Goal: Task Accomplishment & Management: Complete application form

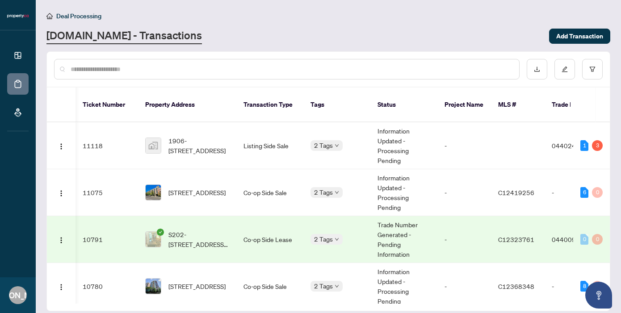
scroll to position [0, 300]
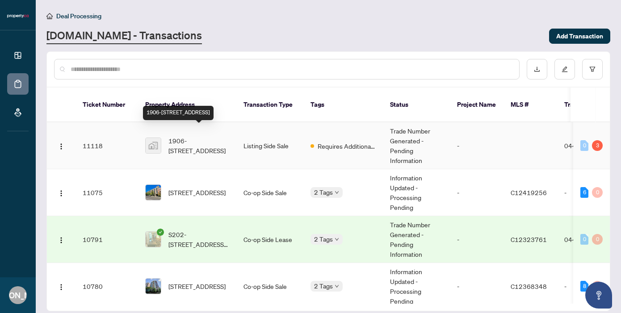
click at [197, 136] on span "1906-[STREET_ADDRESS]" at bounding box center [199, 146] width 61 height 20
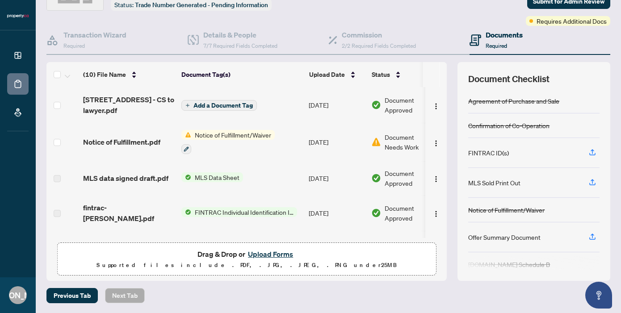
scroll to position [34, 0]
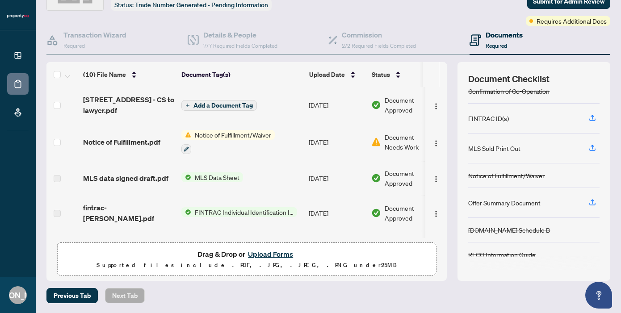
click at [222, 132] on span "Notice of Fulfillment/Waiver" at bounding box center [233, 135] width 84 height 10
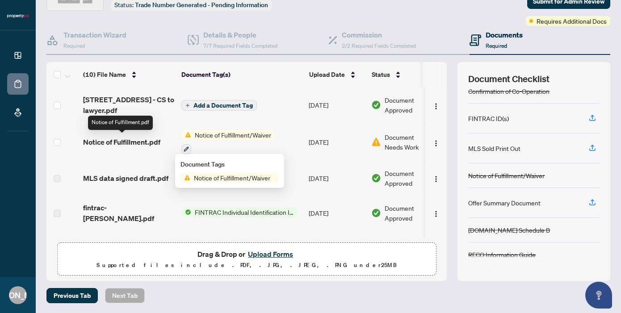
click at [106, 140] on span "Notice of Fulfillment.pdf" at bounding box center [121, 142] width 77 height 11
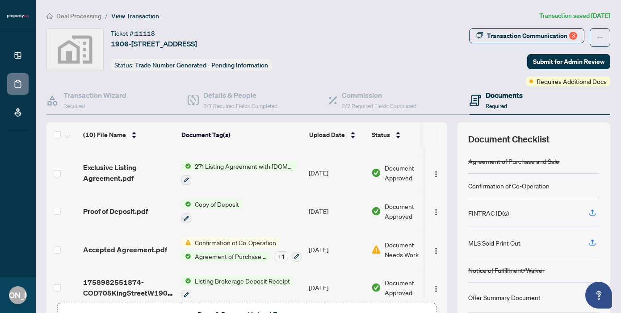
scroll to position [215, 0]
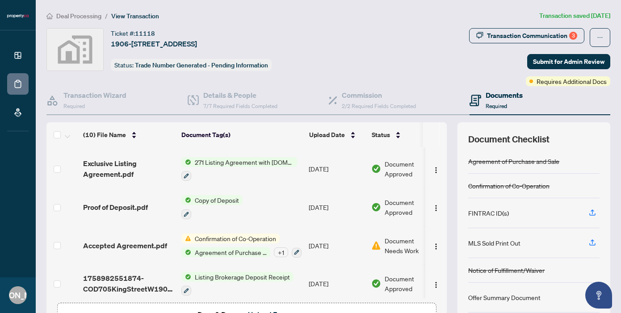
click at [138, 242] on span "Accepted Agreement.pdf" at bounding box center [125, 245] width 84 height 11
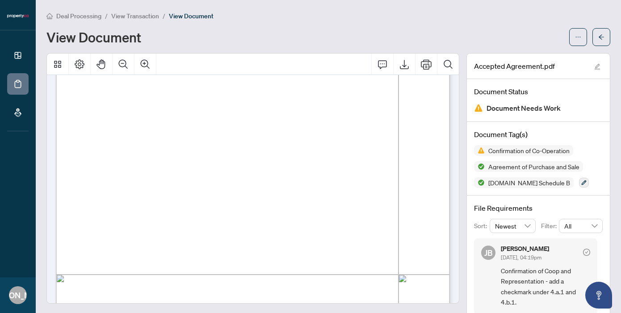
scroll to position [19, 0]
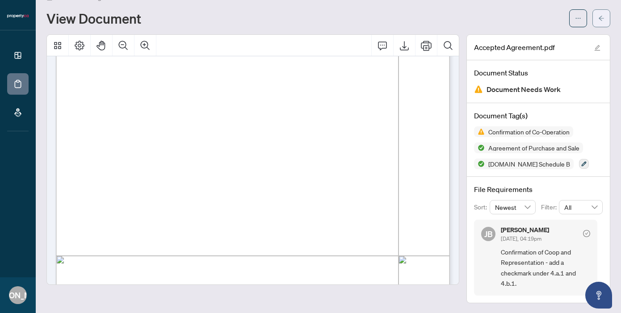
click at [603, 18] on icon "arrow-left" at bounding box center [602, 18] width 6 height 6
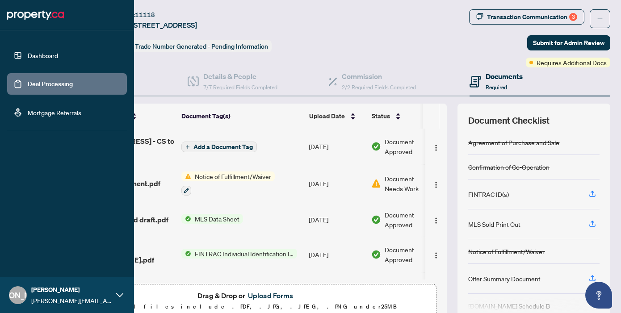
click at [31, 56] on link "Dashboard" at bounding box center [43, 55] width 30 height 8
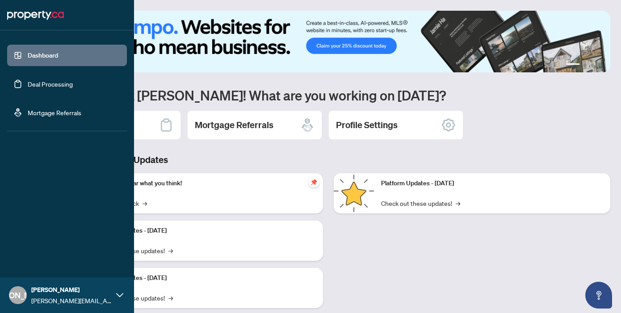
click at [48, 85] on link "Deal Processing" at bounding box center [50, 84] width 45 height 8
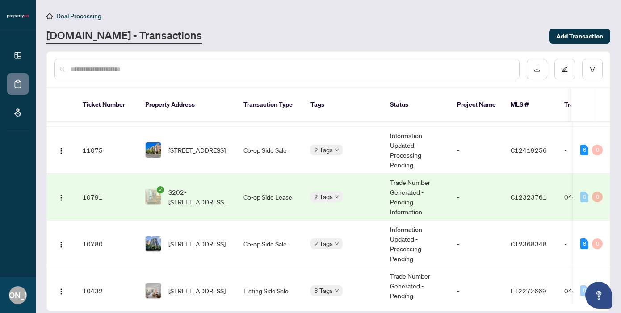
scroll to position [56, 0]
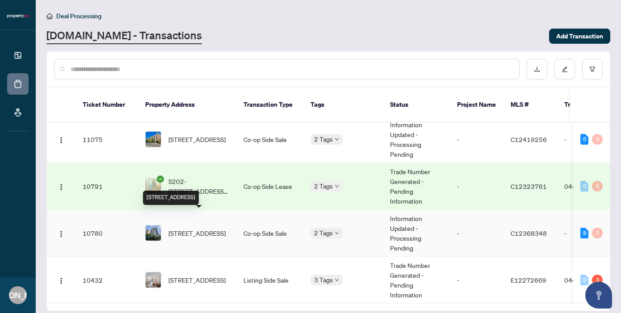
click at [211, 228] on span "[STREET_ADDRESS]" at bounding box center [197, 233] width 57 height 10
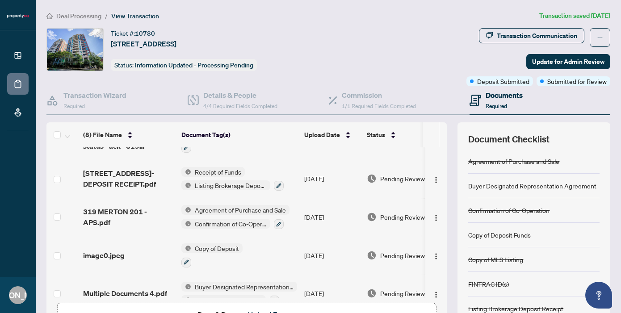
scroll to position [66, 0]
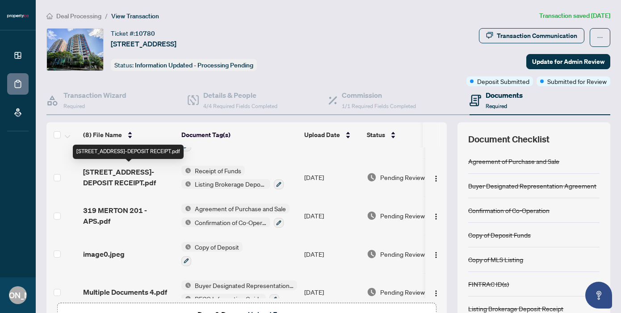
click at [140, 181] on span "319 MERTON ST 201-DEPOSIT RECEIPT.pdf" at bounding box center [128, 177] width 91 height 21
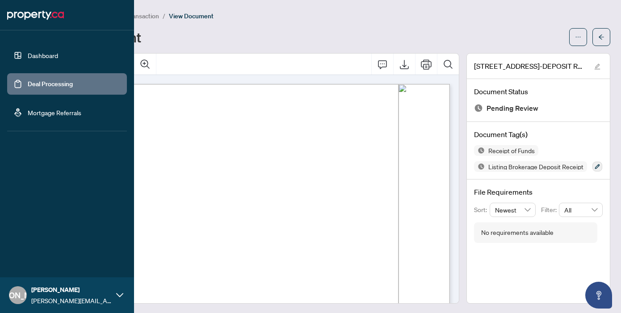
click at [58, 85] on link "Deal Processing" at bounding box center [50, 84] width 45 height 8
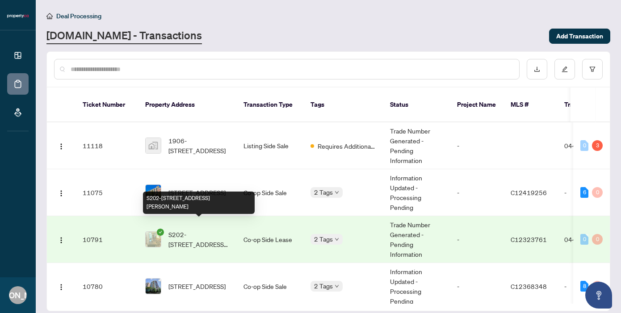
scroll to position [25, 0]
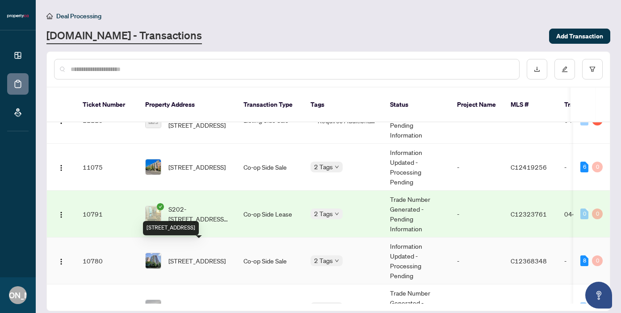
click at [208, 256] on span "[STREET_ADDRESS]" at bounding box center [197, 261] width 57 height 10
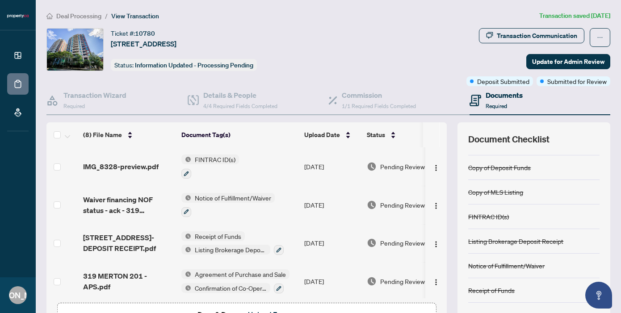
scroll to position [60, 0]
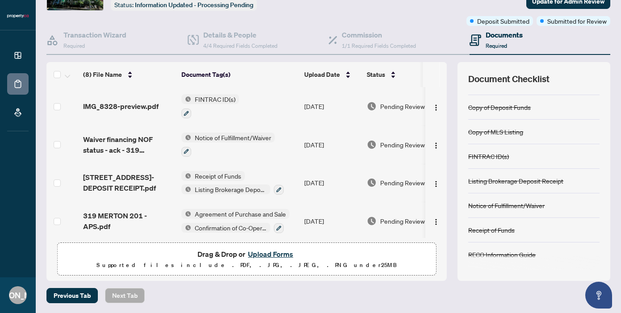
click at [261, 252] on button "Upload Forms" at bounding box center [270, 255] width 51 height 12
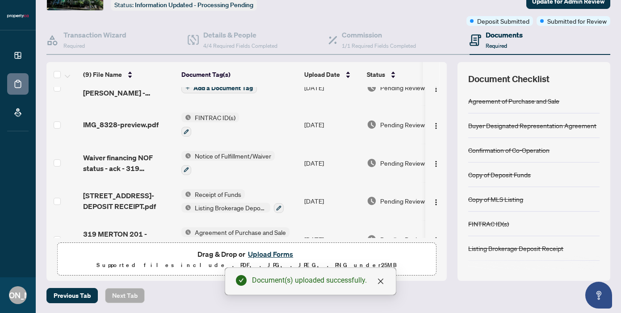
scroll to position [0, 0]
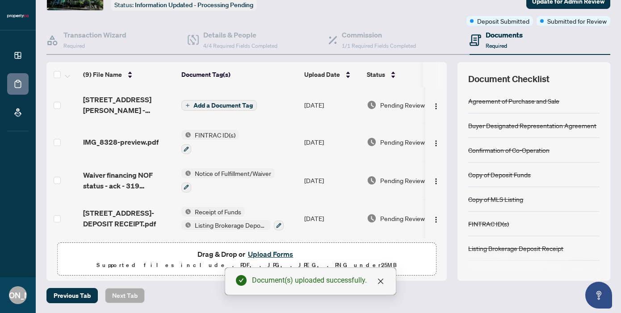
click at [211, 105] on span "Add a Document Tag" at bounding box center [223, 105] width 59 height 6
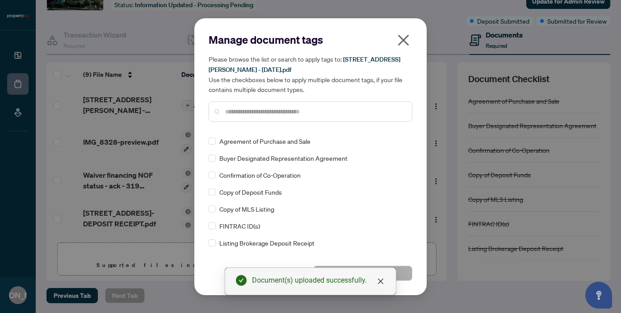
click at [236, 111] on input "text" at bounding box center [315, 112] width 180 height 10
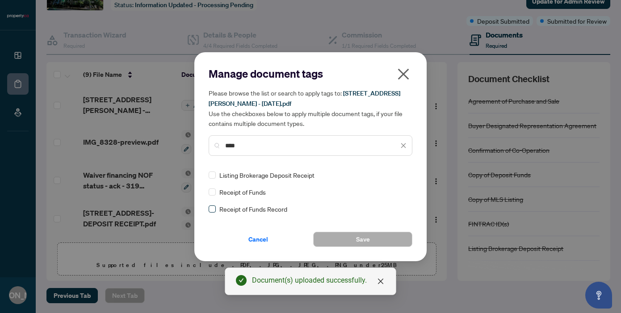
type input "****"
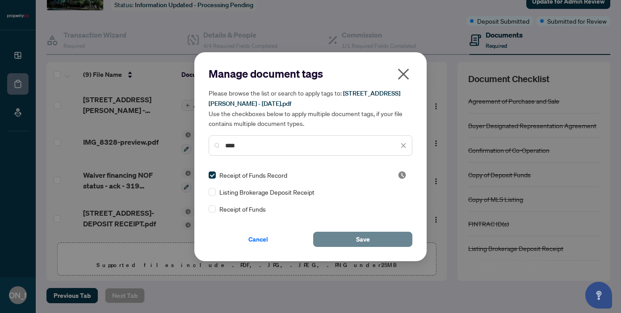
click at [359, 239] on span "Save" at bounding box center [363, 239] width 14 height 14
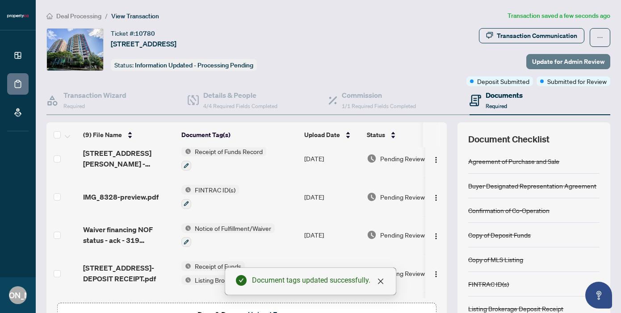
click at [565, 60] on span "Update for Admin Review" at bounding box center [568, 62] width 72 height 14
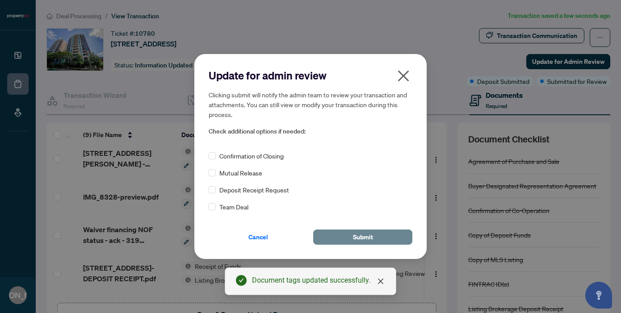
click at [361, 235] on span "Submit" at bounding box center [363, 237] width 20 height 14
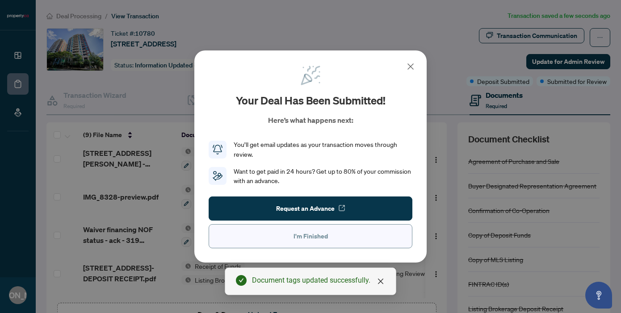
click at [349, 241] on button "I'm Finished" at bounding box center [311, 236] width 204 height 24
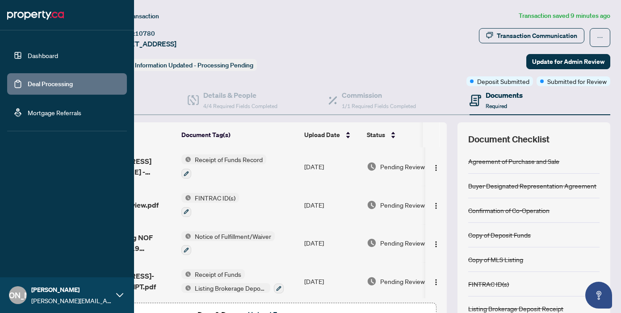
click at [47, 83] on link "Deal Processing" at bounding box center [50, 84] width 45 height 8
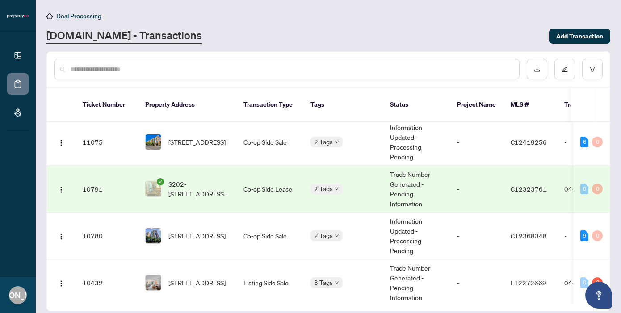
scroll to position [56, 0]
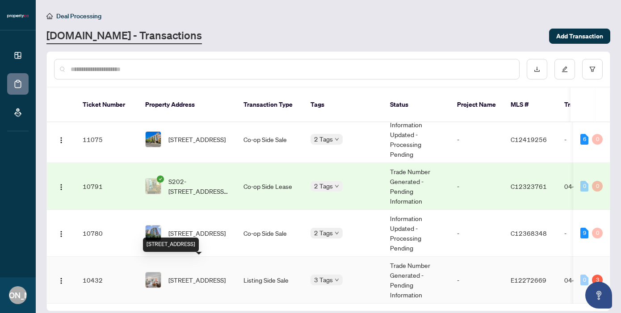
click at [198, 275] on span "[STREET_ADDRESS]" at bounding box center [197, 280] width 57 height 10
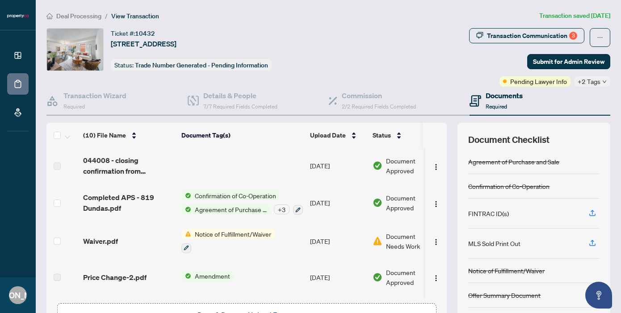
scroll to position [8, 0]
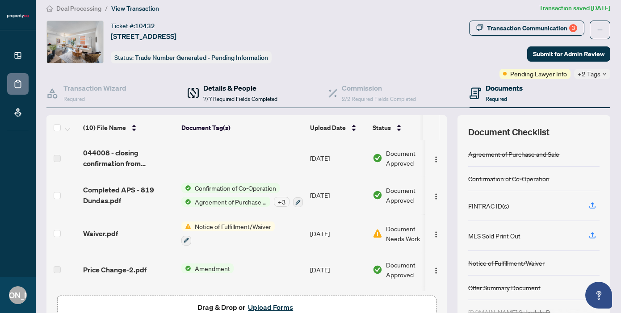
click at [221, 96] on span "7/7 Required Fields Completed" at bounding box center [240, 99] width 74 height 7
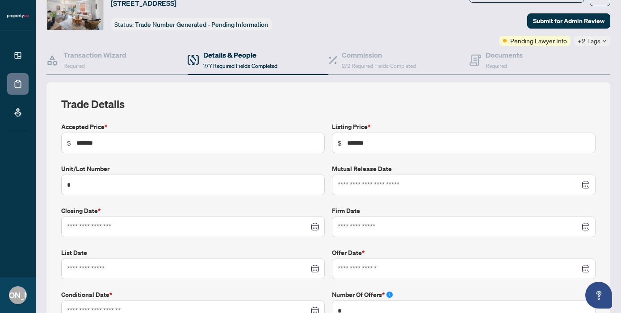
type input "**********"
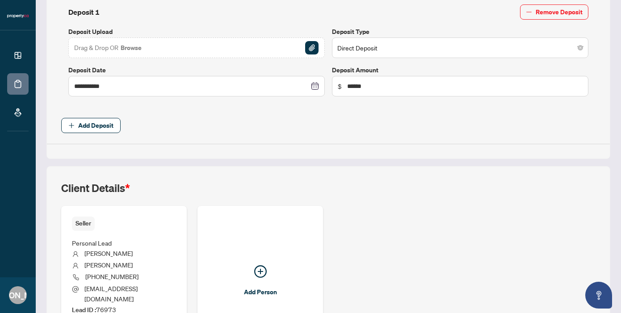
scroll to position [488, 0]
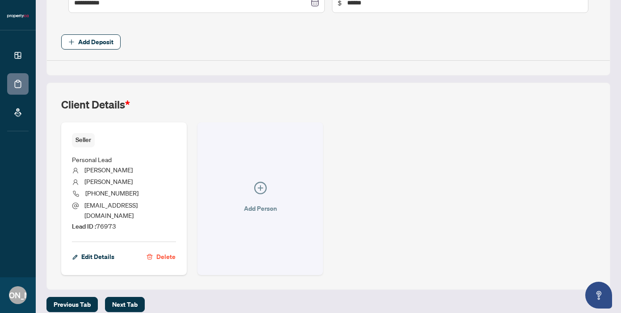
click at [264, 182] on icon "plus-circle" at bounding box center [260, 188] width 13 height 13
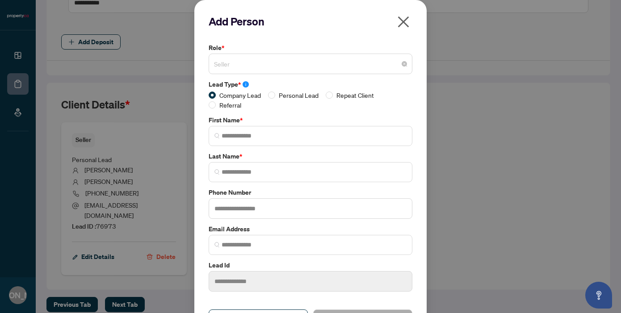
click at [251, 65] on span "Seller" at bounding box center [310, 63] width 193 height 17
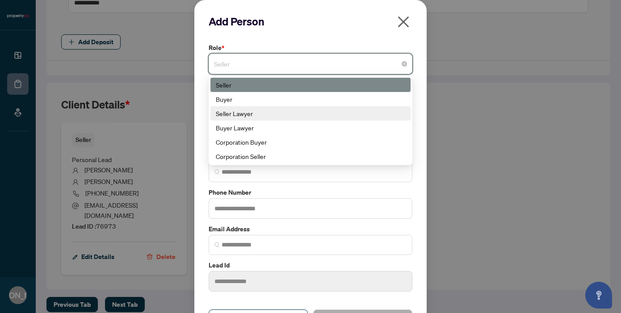
click at [245, 109] on div "Seller Lawyer" at bounding box center [311, 114] width 190 height 10
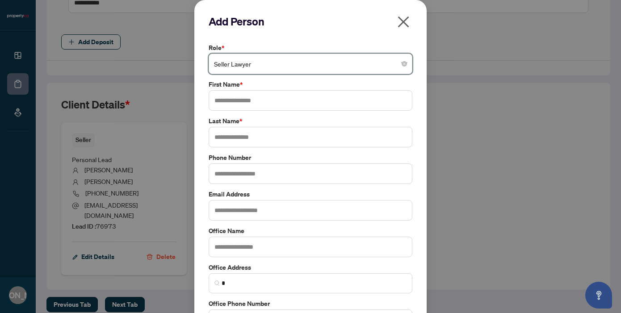
click at [402, 24] on icon "close" at bounding box center [404, 22] width 14 height 14
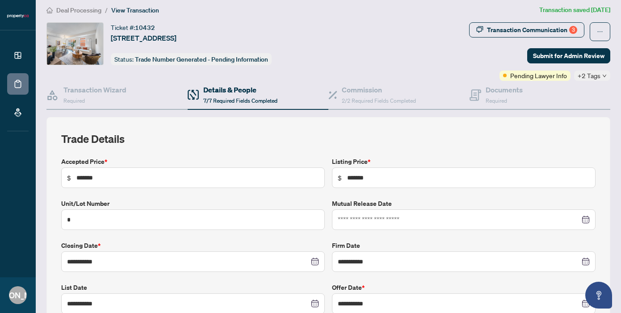
scroll to position [0, 0]
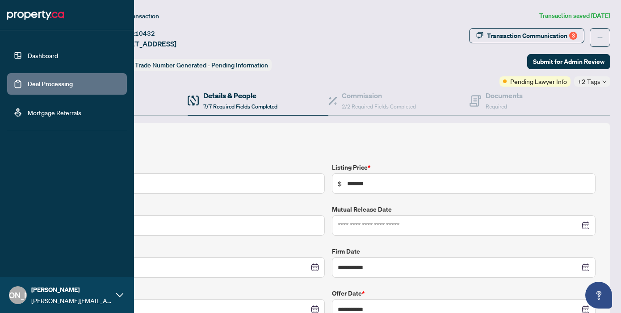
click at [37, 84] on link "Deal Processing" at bounding box center [50, 84] width 45 height 8
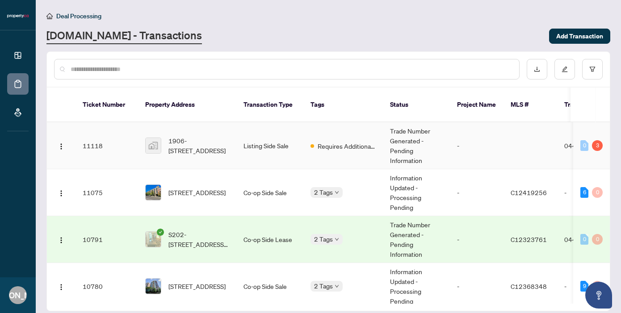
click at [200, 136] on span "1906-[STREET_ADDRESS]" at bounding box center [199, 146] width 61 height 20
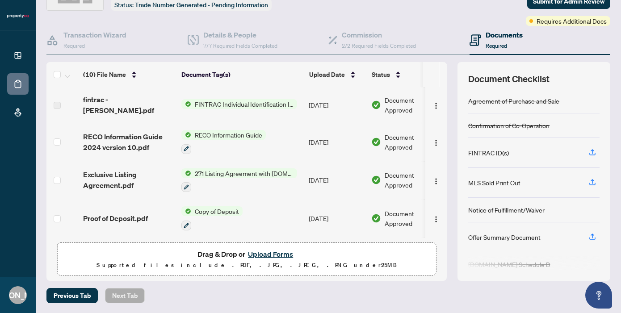
scroll to position [143, 0]
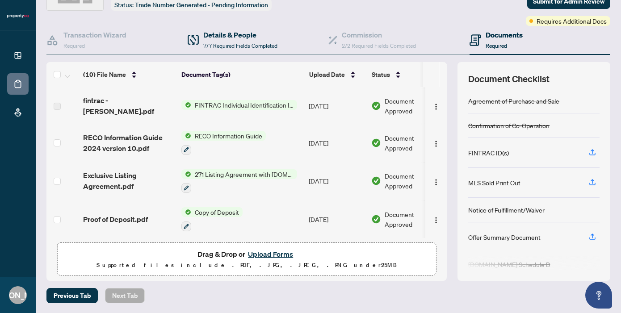
click at [224, 53] on div "Details & People 7/7 Required Fields Completed" at bounding box center [258, 40] width 141 height 29
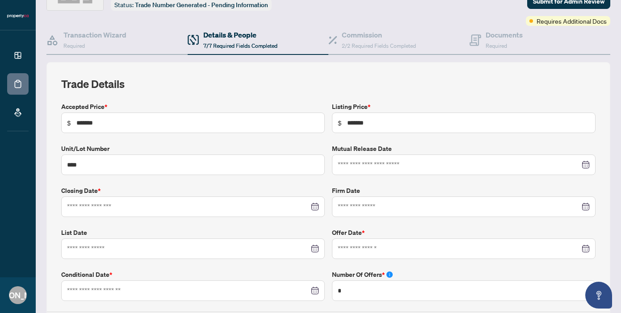
type input "**********"
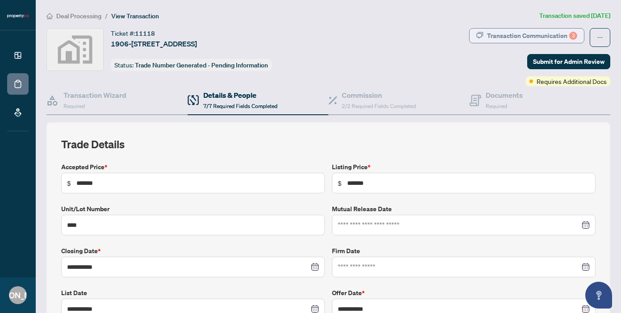
click at [553, 37] on div "Transaction Communication 3" at bounding box center [532, 36] width 90 height 14
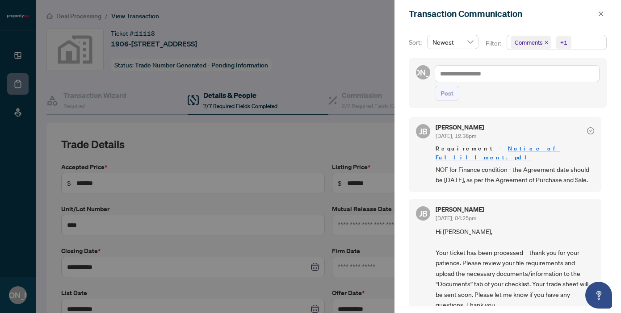
click at [73, 83] on div at bounding box center [310, 156] width 621 height 313
click at [10, 45] on div at bounding box center [310, 156] width 621 height 313
click at [65, 90] on div at bounding box center [310, 156] width 621 height 313
click at [24, 84] on div at bounding box center [310, 156] width 621 height 313
click at [602, 14] on icon "close" at bounding box center [601, 14] width 6 height 6
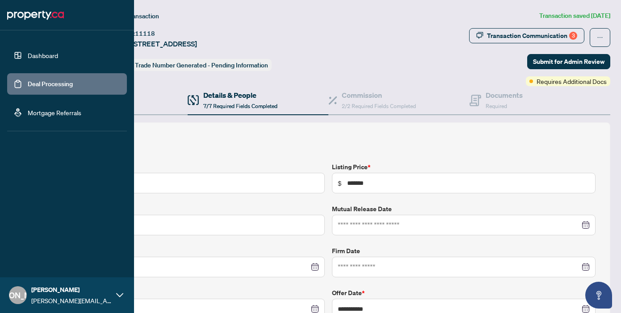
click at [28, 80] on link "Deal Processing" at bounding box center [50, 84] width 45 height 8
